Goal: Information Seeking & Learning: Learn about a topic

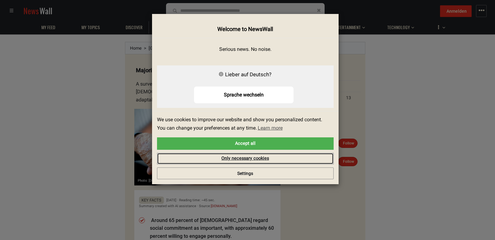
click at [246, 157] on link "Only necessary cookies" at bounding box center [245, 159] width 176 height 12
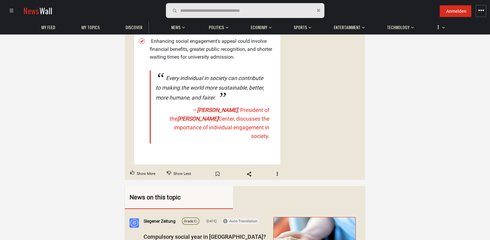
scroll to position [311, 0]
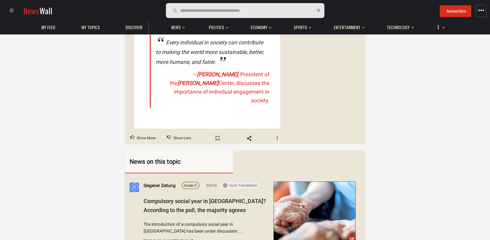
click at [276, 136] on span "button" at bounding box center [277, 138] width 4 height 4
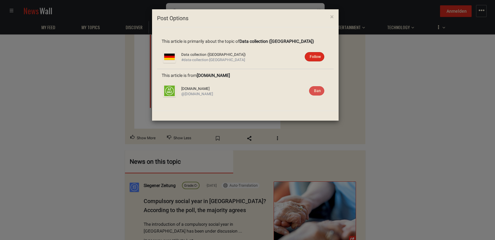
click at [393, 86] on div "× Post Options This article is primarily about the topic of Data collection ([G…" at bounding box center [247, 120] width 495 height 240
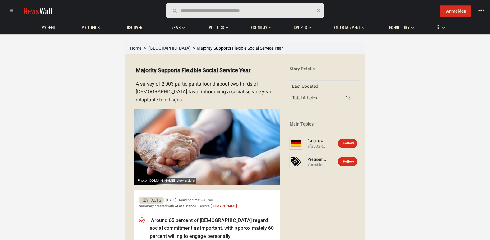
drag, startPoint x: 198, startPoint y: 121, endPoint x: 366, endPoint y: 182, distance: 178.7
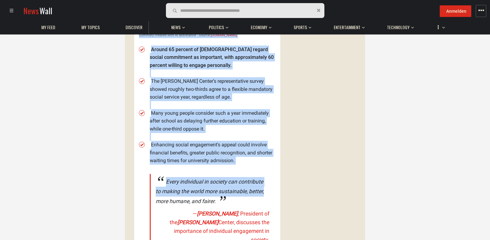
scroll to position [217, 0]
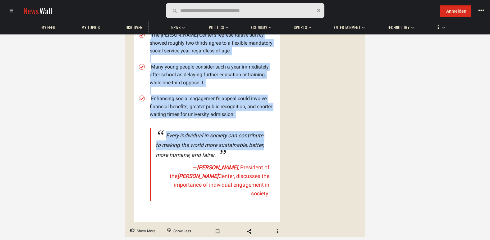
drag, startPoint x: 138, startPoint y: 69, endPoint x: 277, endPoint y: 199, distance: 191.0
click at [277, 199] on details "Photo: [DOMAIN_NAME] · view article Majority Supports Flexible Social Service Y…" at bounding box center [205, 33] width 151 height 378
copy details "Loremips Dolorsit Ametcons Adipis Elitsed Doei T incidi ut 1,630 laboreetdolo m…"
